Goal: Task Accomplishment & Management: Use online tool/utility

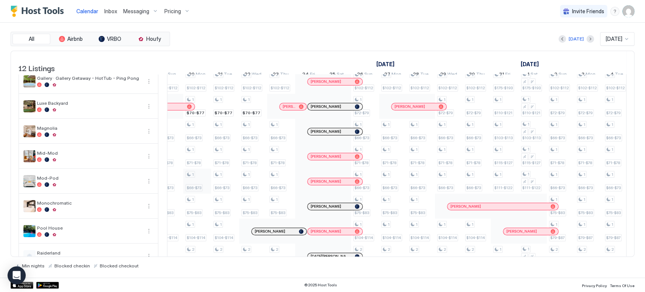
scroll to position [0, 742]
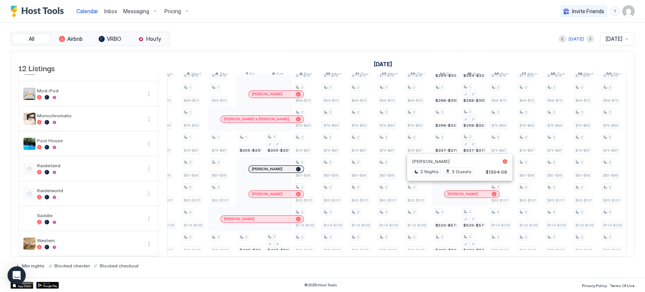
click at [457, 191] on div at bounding box center [457, 194] width 6 height 6
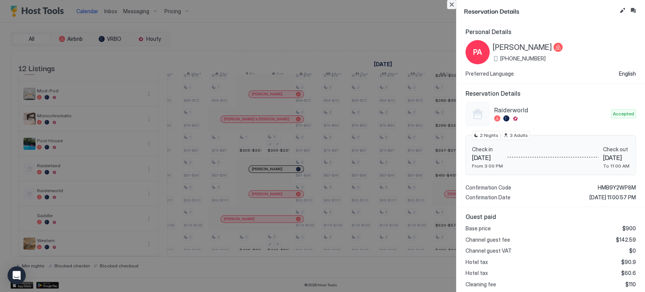
click at [451, 8] on button "Close" at bounding box center [451, 4] width 9 height 9
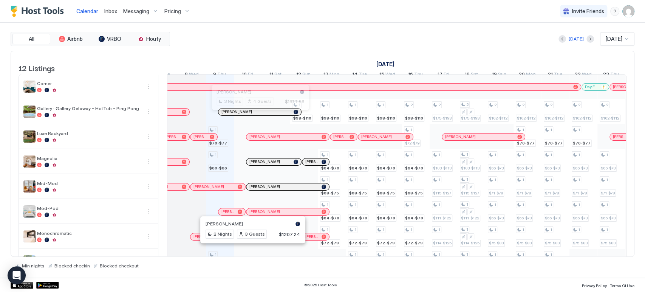
click at [257, 115] on div at bounding box center [257, 112] width 6 height 6
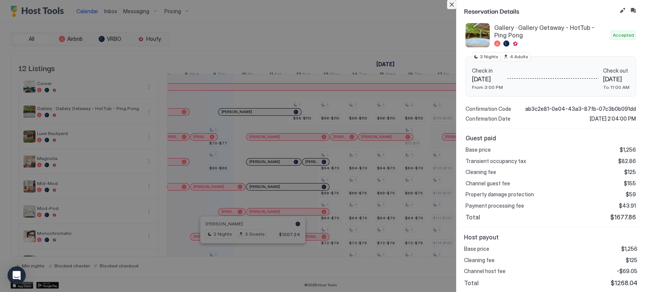
click at [455, 6] on button "Close" at bounding box center [451, 4] width 9 height 9
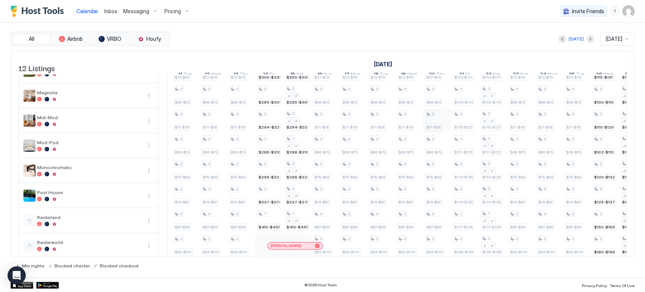
click at [423, 118] on div "1 $98-$110 1 $64-$70 1 $68-$75 1 $64-$70 1 $72-$79 1 $100-$110 1 $81-$89 1 $88-…" at bounding box center [171, 158] width 1566 height 299
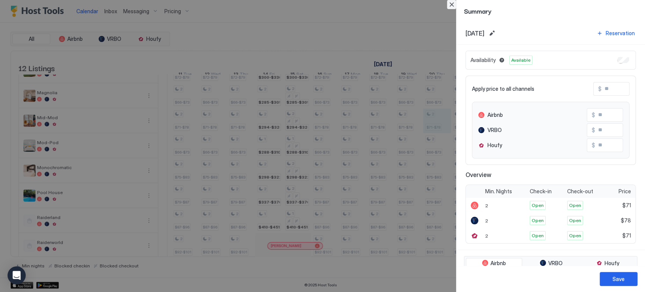
click at [450, 4] on button "Close" at bounding box center [451, 4] width 9 height 9
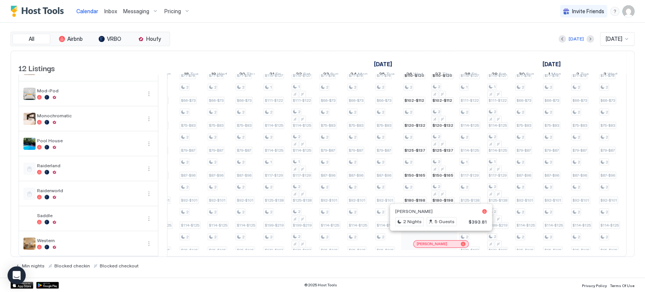
click at [438, 241] on div at bounding box center [438, 244] width 6 height 6
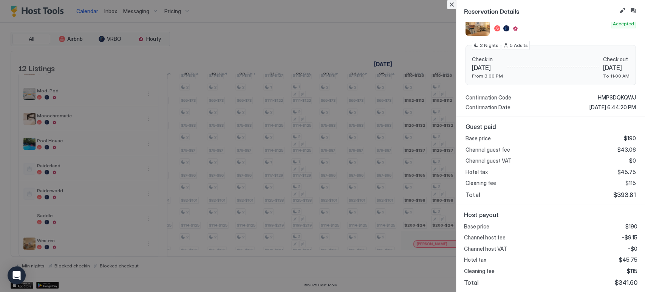
click at [454, 3] on button "Close" at bounding box center [451, 4] width 9 height 9
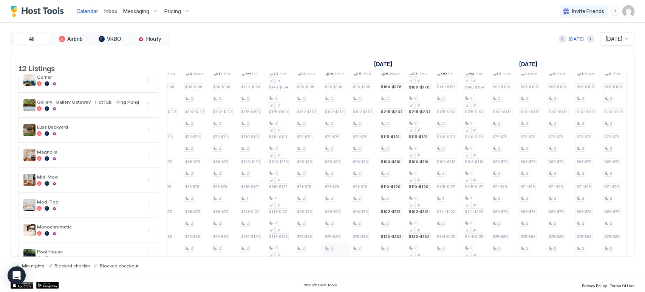
scroll to position [129, 0]
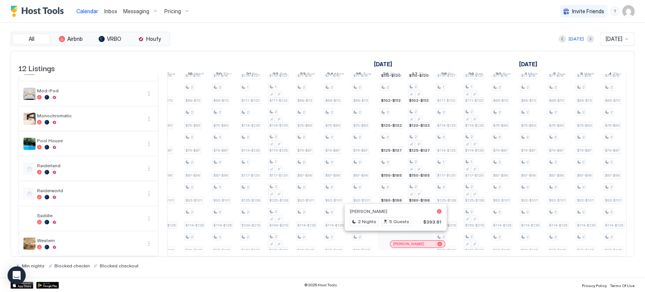
click at [415, 240] on div "[PERSON_NAME]" at bounding box center [417, 243] width 55 height 7
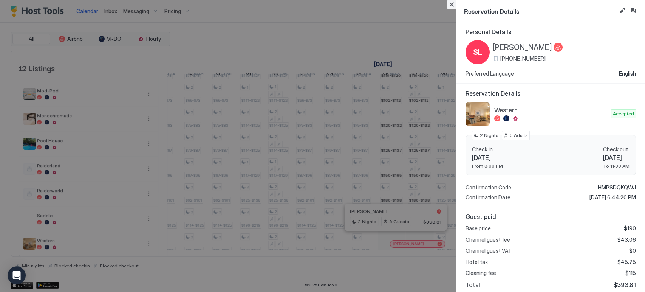
click at [450, 3] on button "Close" at bounding box center [451, 4] width 9 height 9
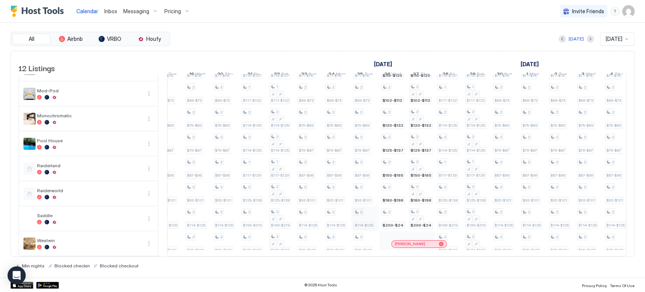
scroll to position [0, 1000]
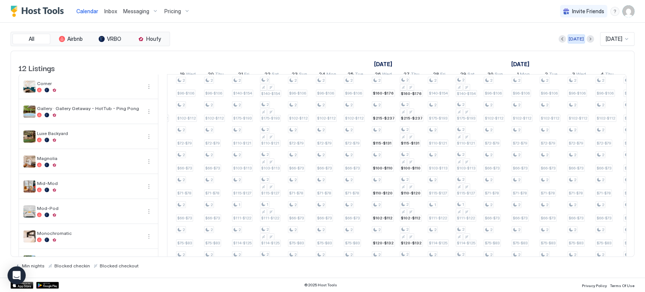
click at [572, 41] on div "[DATE]" at bounding box center [576, 39] width 15 height 7
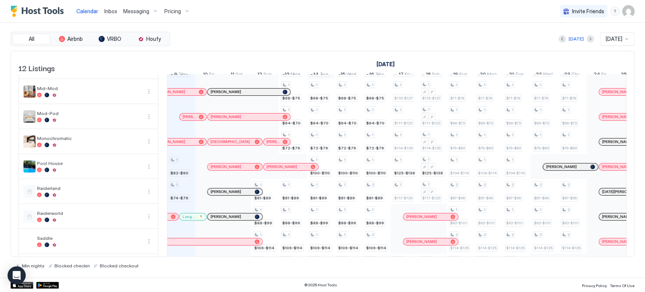
scroll to position [0, 320]
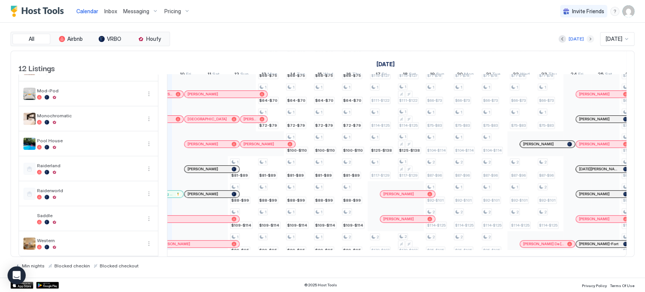
click at [587, 39] on button "Next month" at bounding box center [591, 39] width 8 height 8
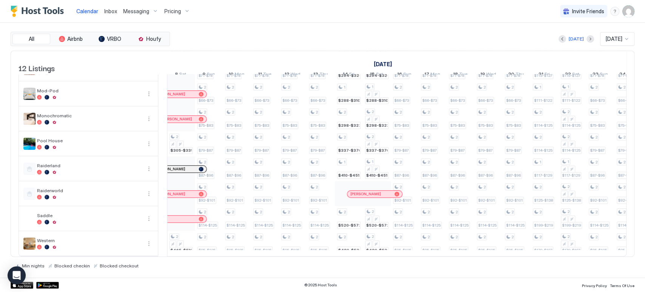
scroll to position [0, 420]
click at [587, 42] on button "Next month" at bounding box center [591, 39] width 8 height 8
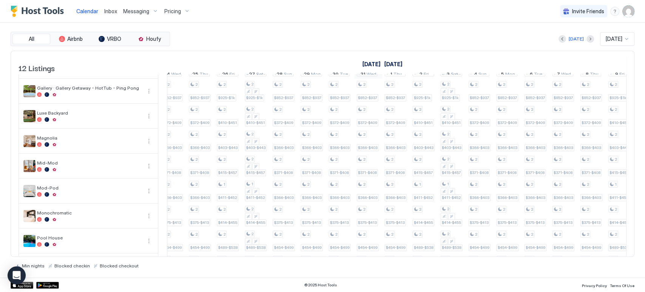
scroll to position [76, 0]
